Goal: Task Accomplishment & Management: Use online tool/utility

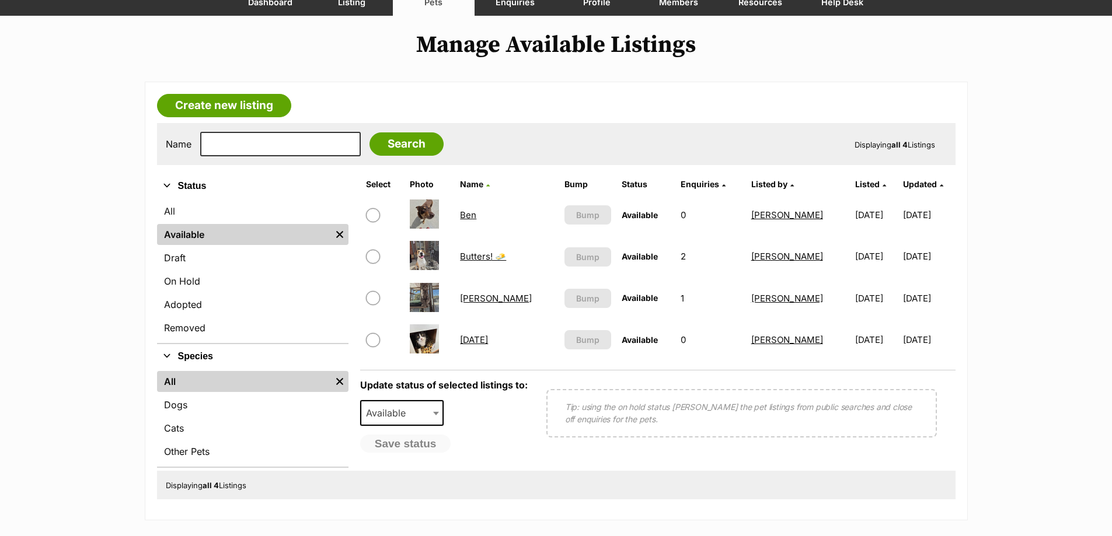
click at [469, 213] on link "Ben" at bounding box center [468, 215] width 16 height 11
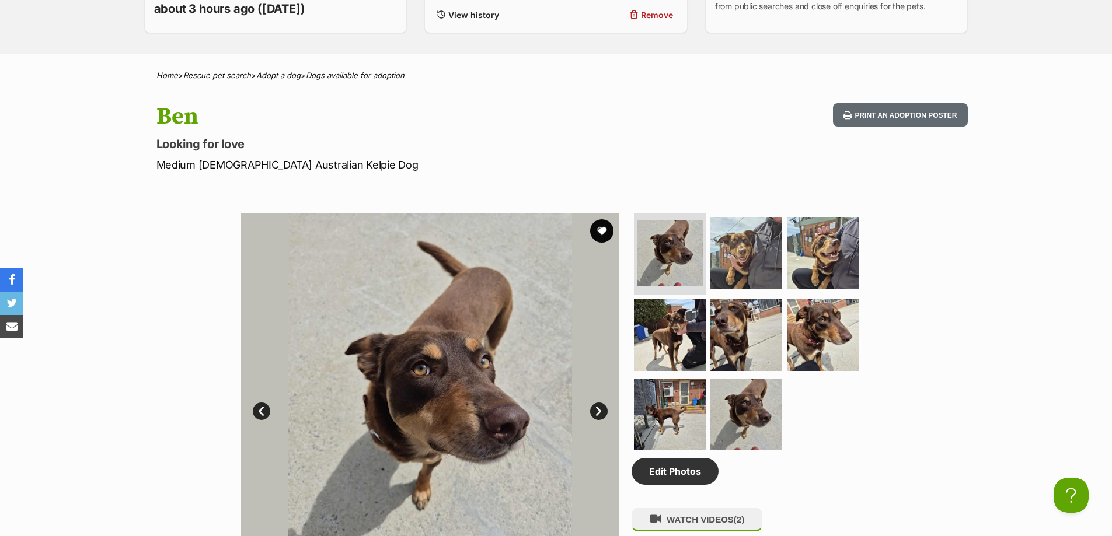
scroll to position [233, 0]
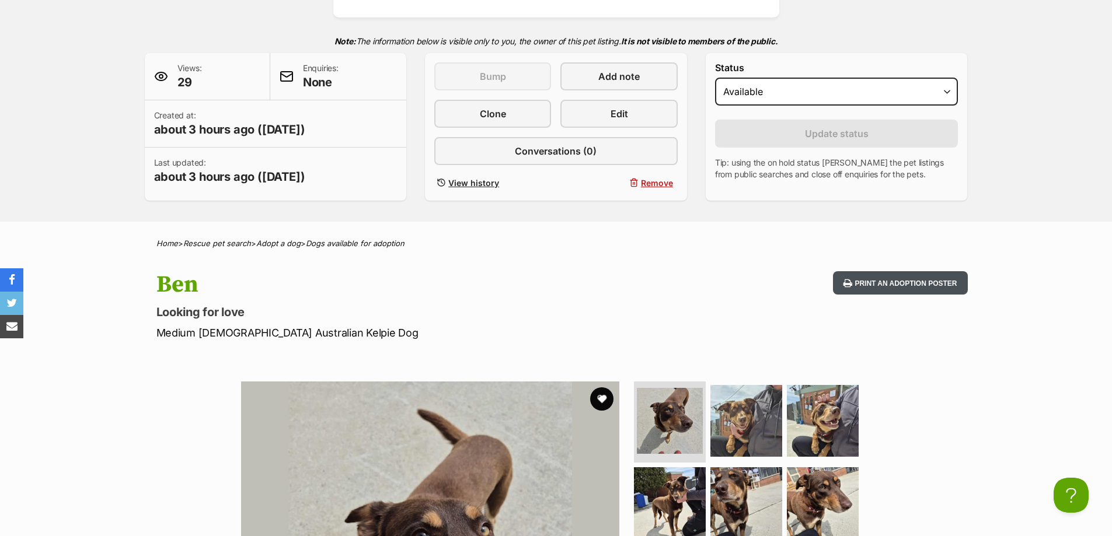
click at [894, 279] on button "Print an adoption poster" at bounding box center [900, 283] width 134 height 24
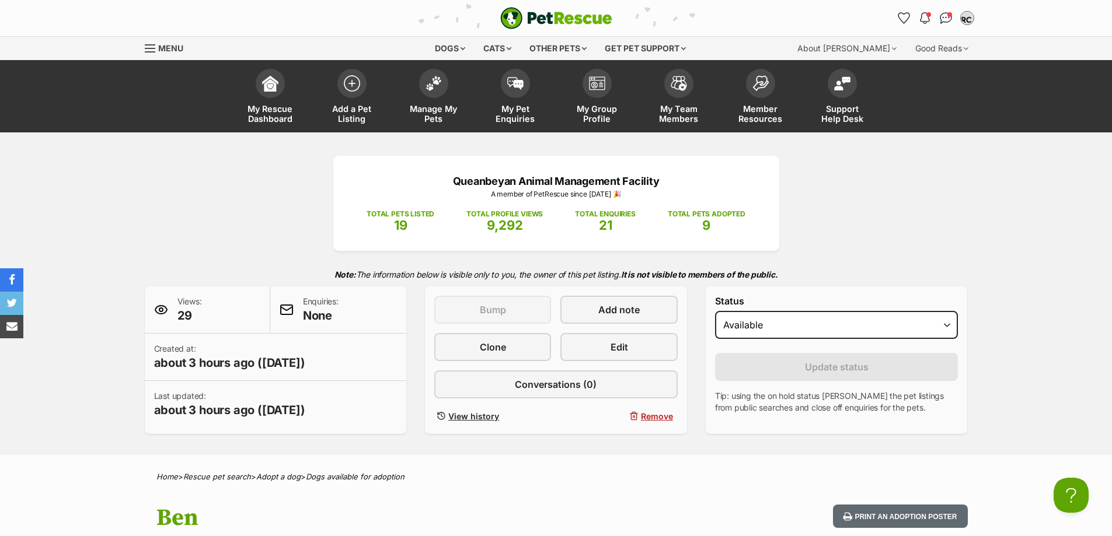
click at [120, 203] on div "Queanbeyan Animal Management Facility A member of PetRescue since [DATE] 🎉 TOTA…" at bounding box center [556, 293] width 1112 height 323
